Goal: Information Seeking & Learning: Find specific fact

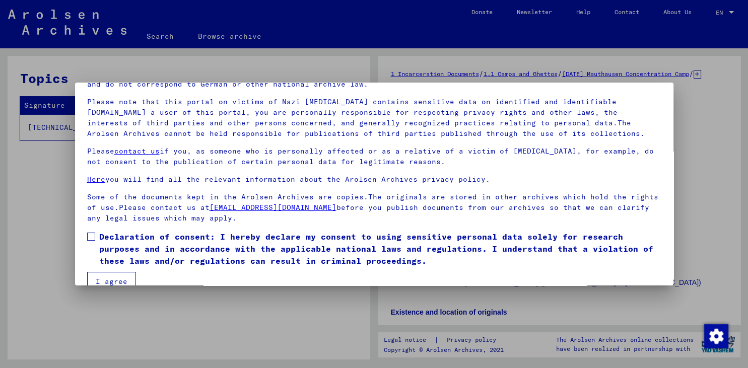
scroll to position [77, 0]
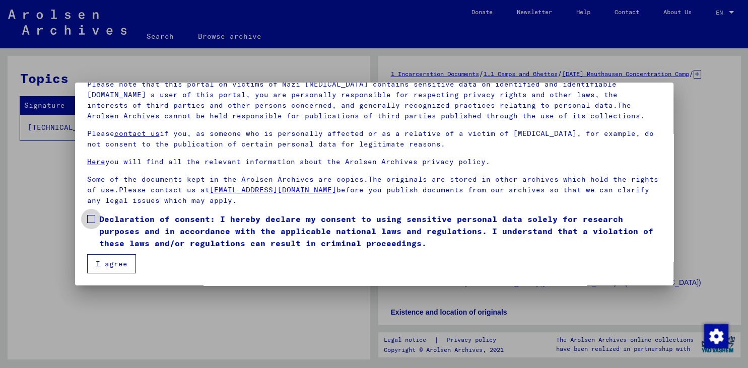
click at [93, 217] on span at bounding box center [91, 219] width 8 height 8
click at [109, 268] on button "I agree" at bounding box center [111, 263] width 49 height 19
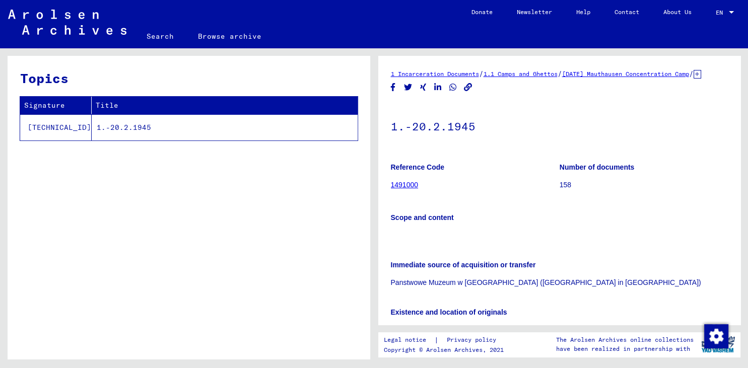
click at [155, 31] on link "Search" at bounding box center [160, 36] width 51 height 24
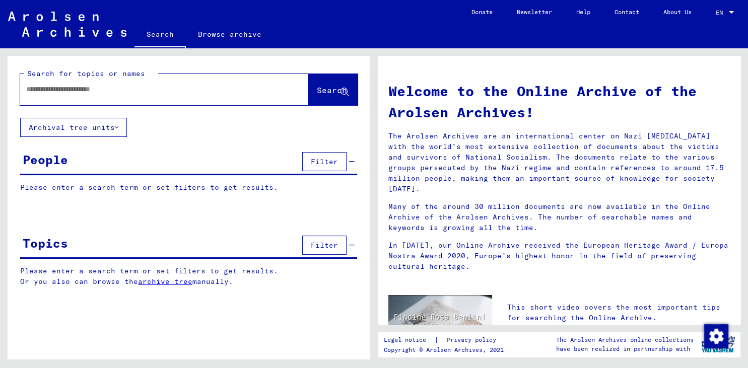
click at [61, 93] on input "text" at bounding box center [152, 89] width 252 height 11
type input "**********"
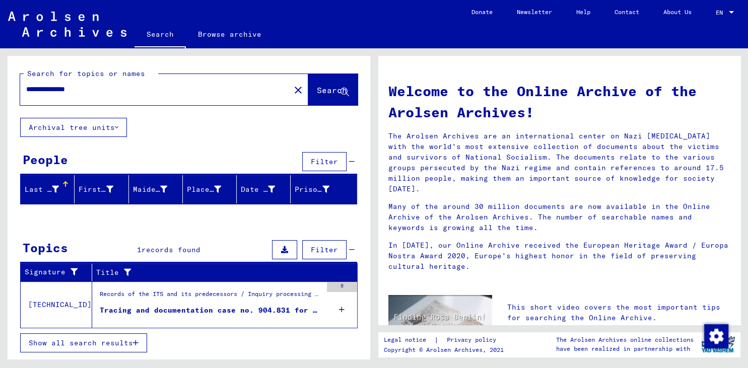
click at [271, 305] on div "Tracing and documentation case no. 904.831 for [PERSON_NAME] born [DEMOGRAPHIC_…" at bounding box center [211, 310] width 222 height 11
